Goal: Task Accomplishment & Management: Use online tool/utility

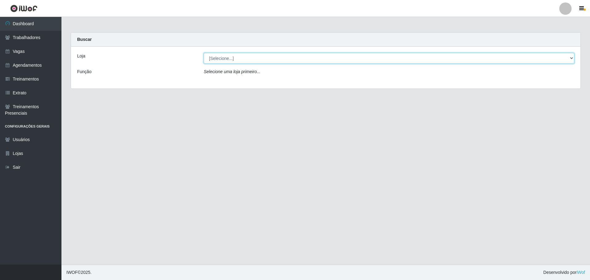
click at [325, 56] on select "[Selecione...] O ROSÁRIO ALIMENTOS" at bounding box center [389, 58] width 371 height 11
select select "349"
click at [204, 53] on select "[Selecione...] O ROSÁRIO ALIMENTOS" at bounding box center [389, 58] width 371 height 11
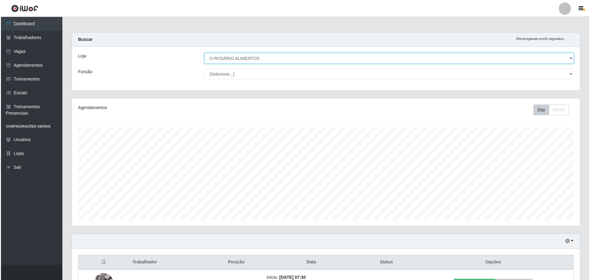
scroll to position [73, 0]
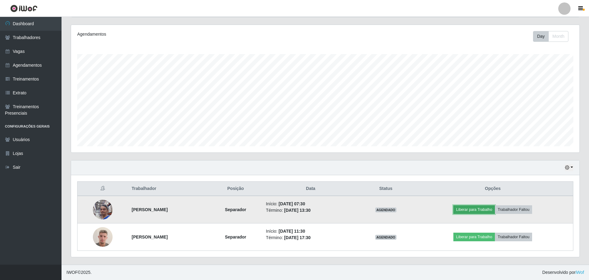
click at [487, 212] on button "Liberar para Trabalho" at bounding box center [473, 209] width 41 height 9
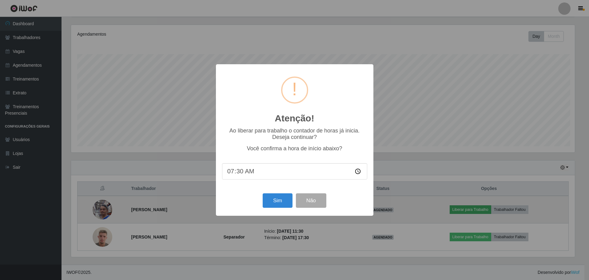
scroll to position [128, 505]
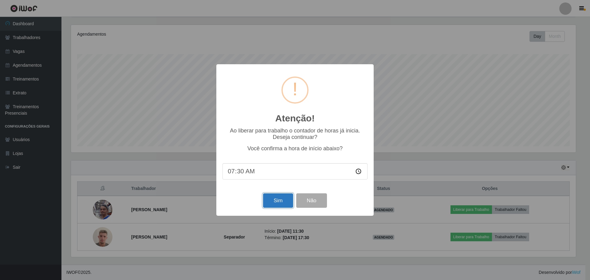
click at [276, 207] on button "Sim" at bounding box center [278, 200] width 30 height 14
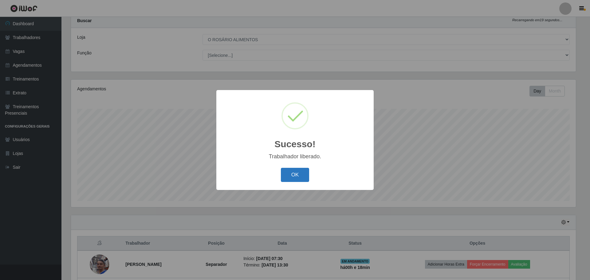
click at [288, 180] on button "OK" at bounding box center [295, 175] width 29 height 14
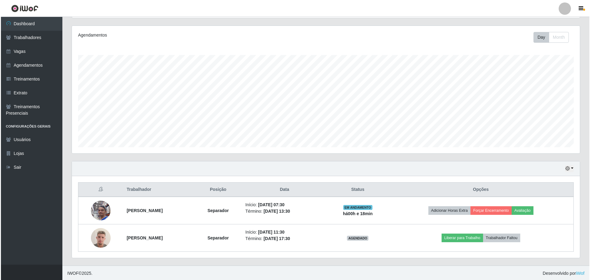
scroll to position [73, 0]
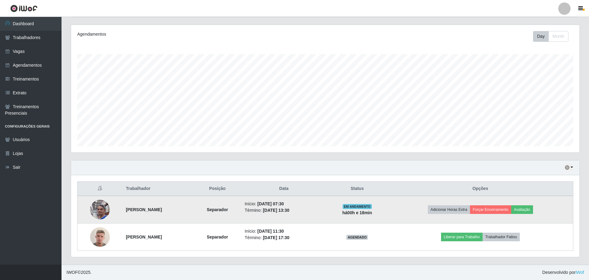
click at [97, 210] on img at bounding box center [100, 209] width 20 height 35
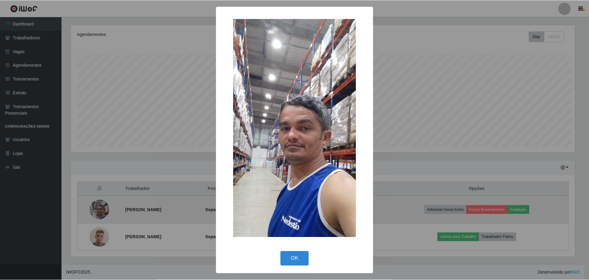
scroll to position [128, 505]
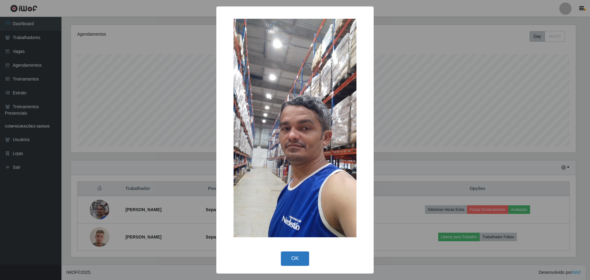
click at [298, 256] on button "OK" at bounding box center [295, 258] width 29 height 14
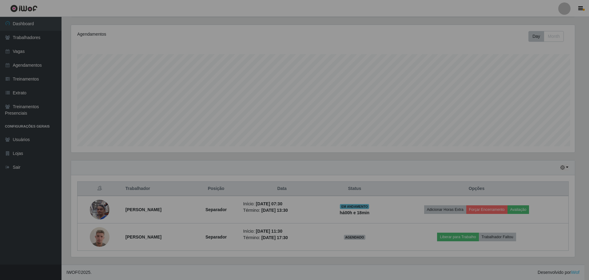
scroll to position [128, 508]
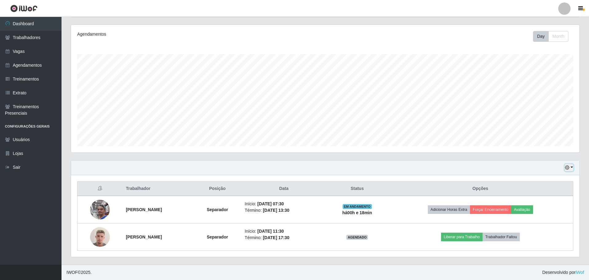
click at [572, 166] on button "button" at bounding box center [568, 167] width 9 height 7
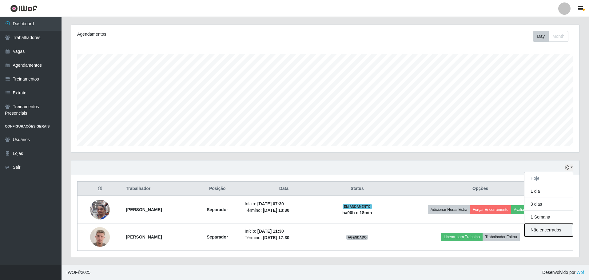
click at [544, 232] on button "Não encerrados" at bounding box center [548, 230] width 49 height 13
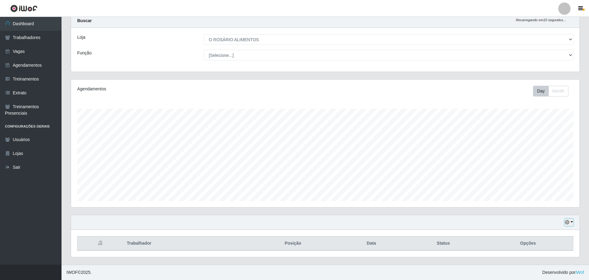
click at [565, 219] on button "button" at bounding box center [568, 222] width 9 height 7
click at [539, 164] on button "Hoje" at bounding box center [548, 160] width 49 height 13
